Goal: Information Seeking & Learning: Learn about a topic

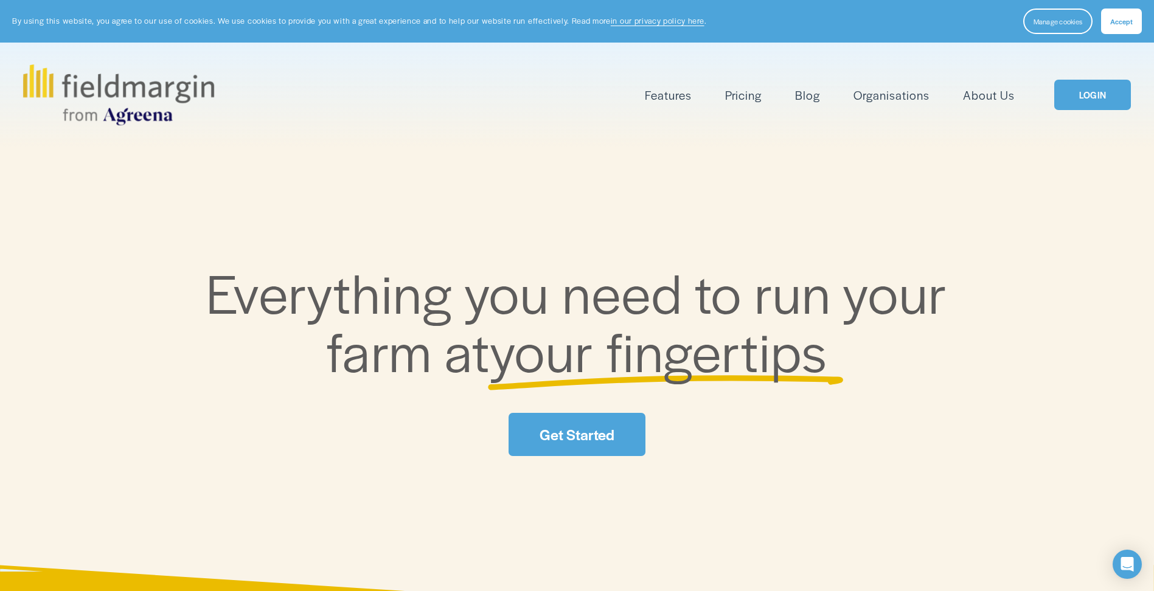
click at [657, 91] on span "Features" at bounding box center [668, 95] width 47 height 18
click at [0, 0] on span "Mapping" at bounding box center [0, 0] width 0 height 0
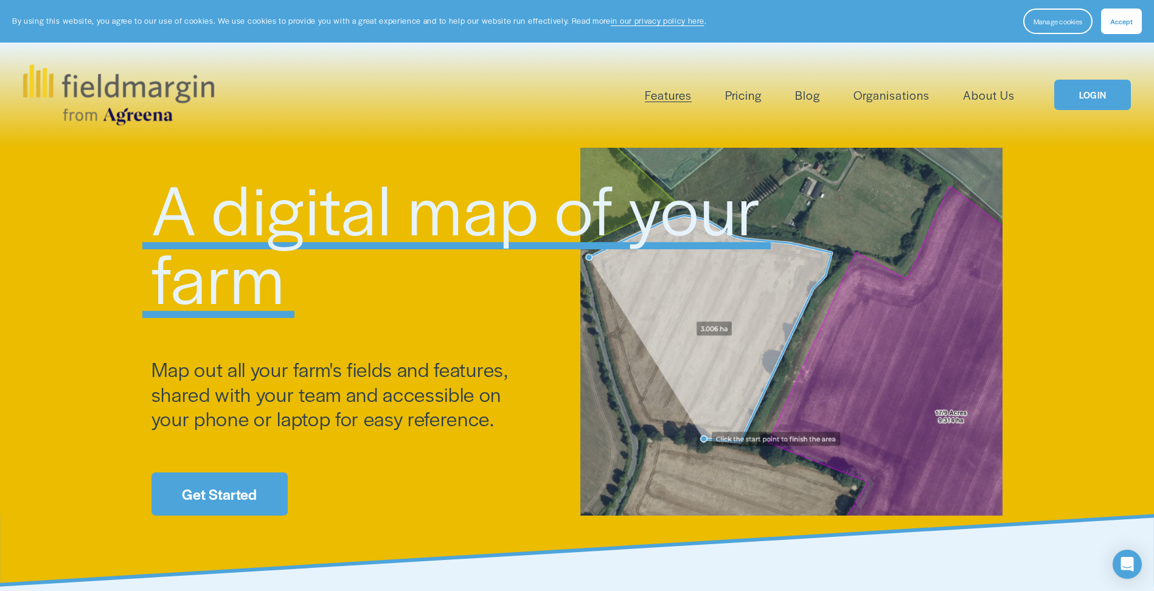
click at [0, 0] on span "Livestock" at bounding box center [0, 0] width 0 height 0
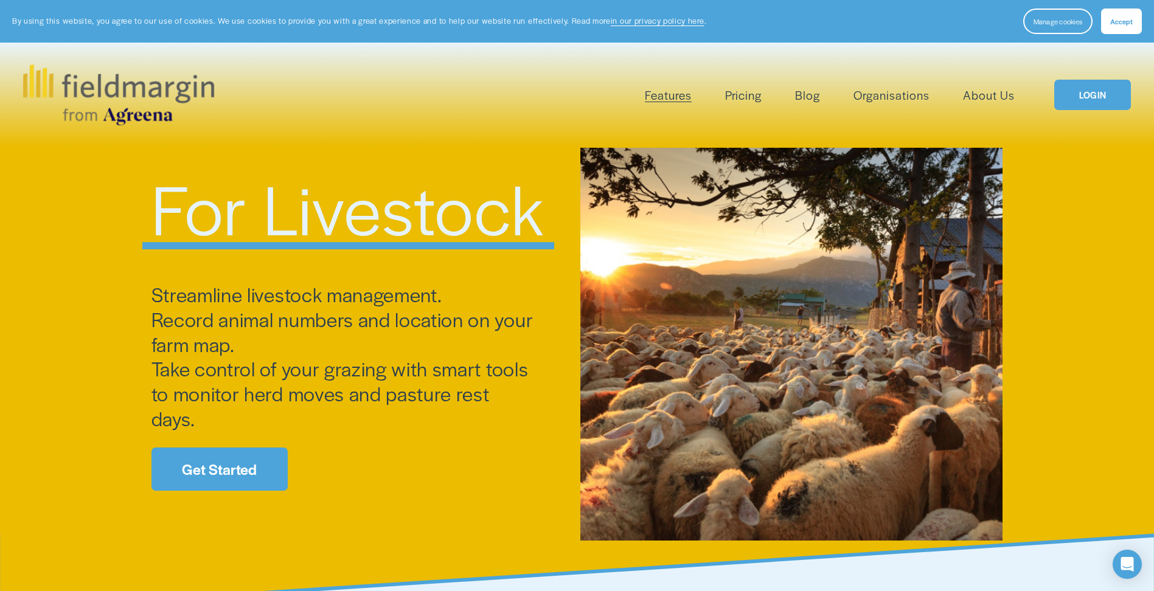
click at [737, 92] on link "Pricing" at bounding box center [743, 95] width 36 height 20
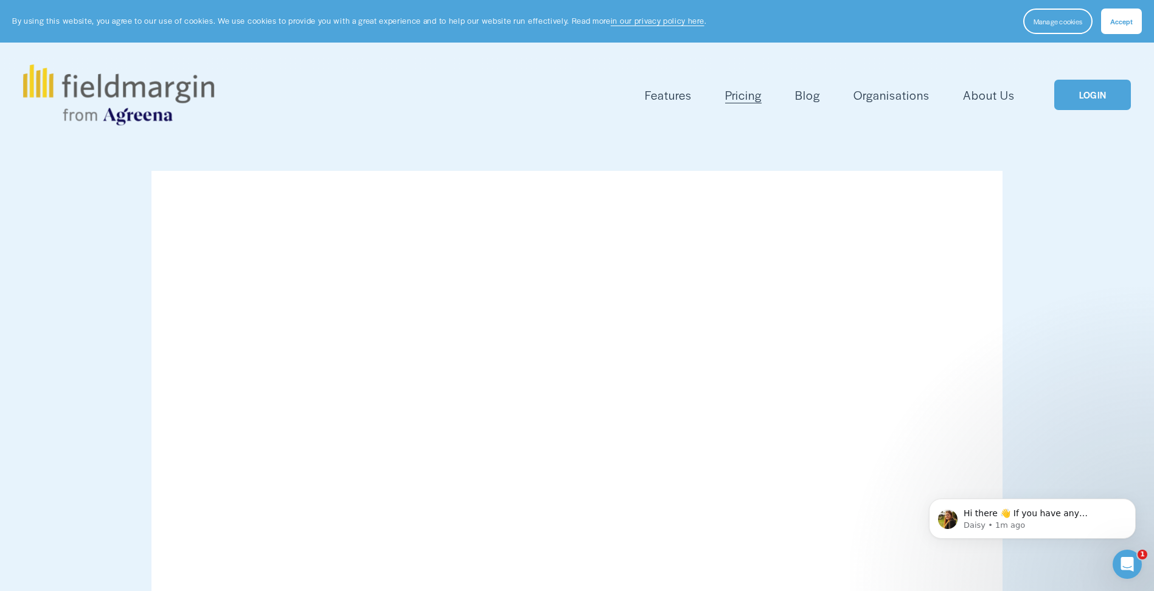
click at [881, 100] on link "Organisations" at bounding box center [891, 95] width 76 height 20
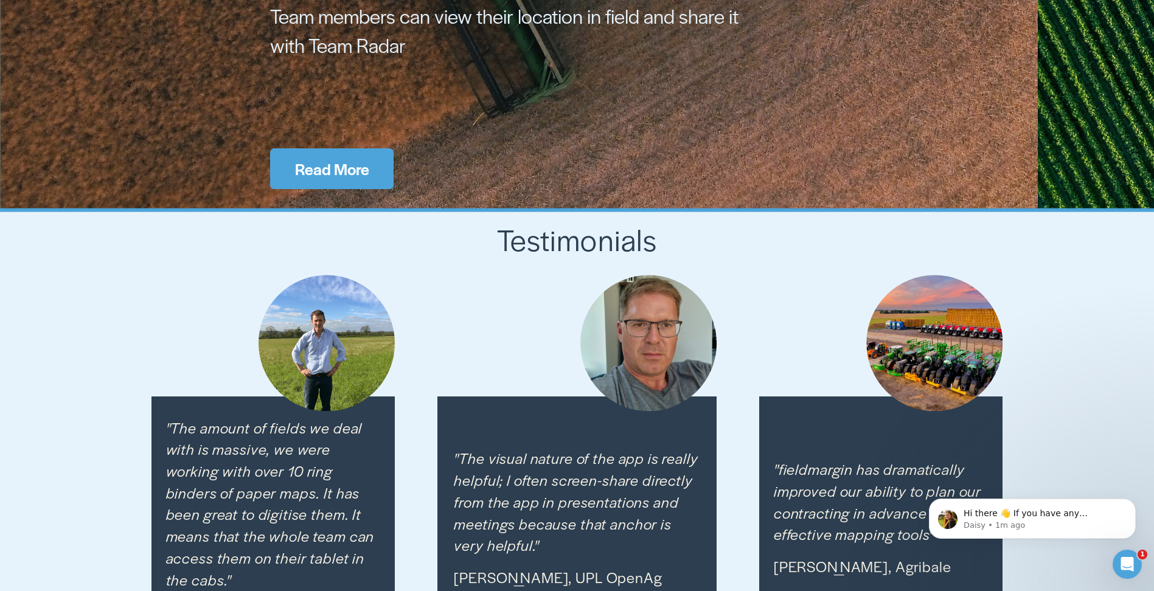
scroll to position [1338, 0]
